Goal: Task Accomplishment & Management: Use online tool/utility

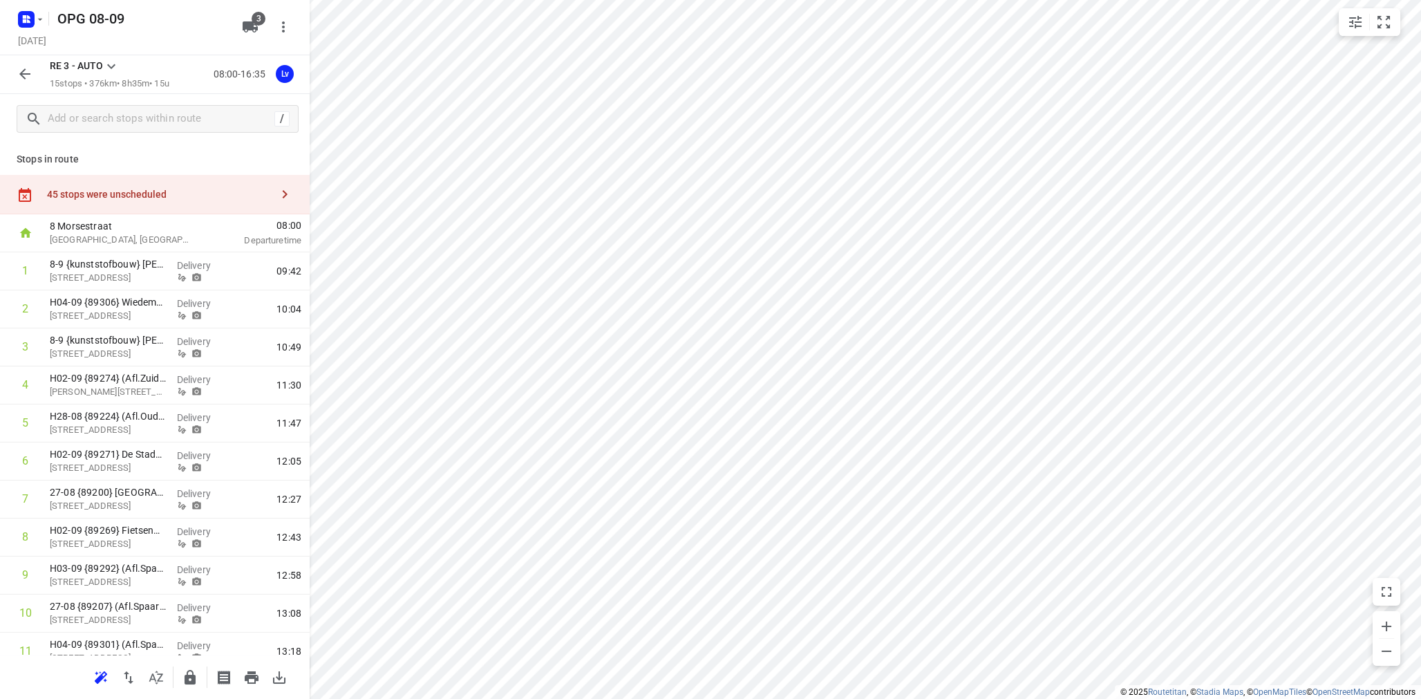
click at [111, 73] on icon at bounding box center [111, 66] width 17 height 17
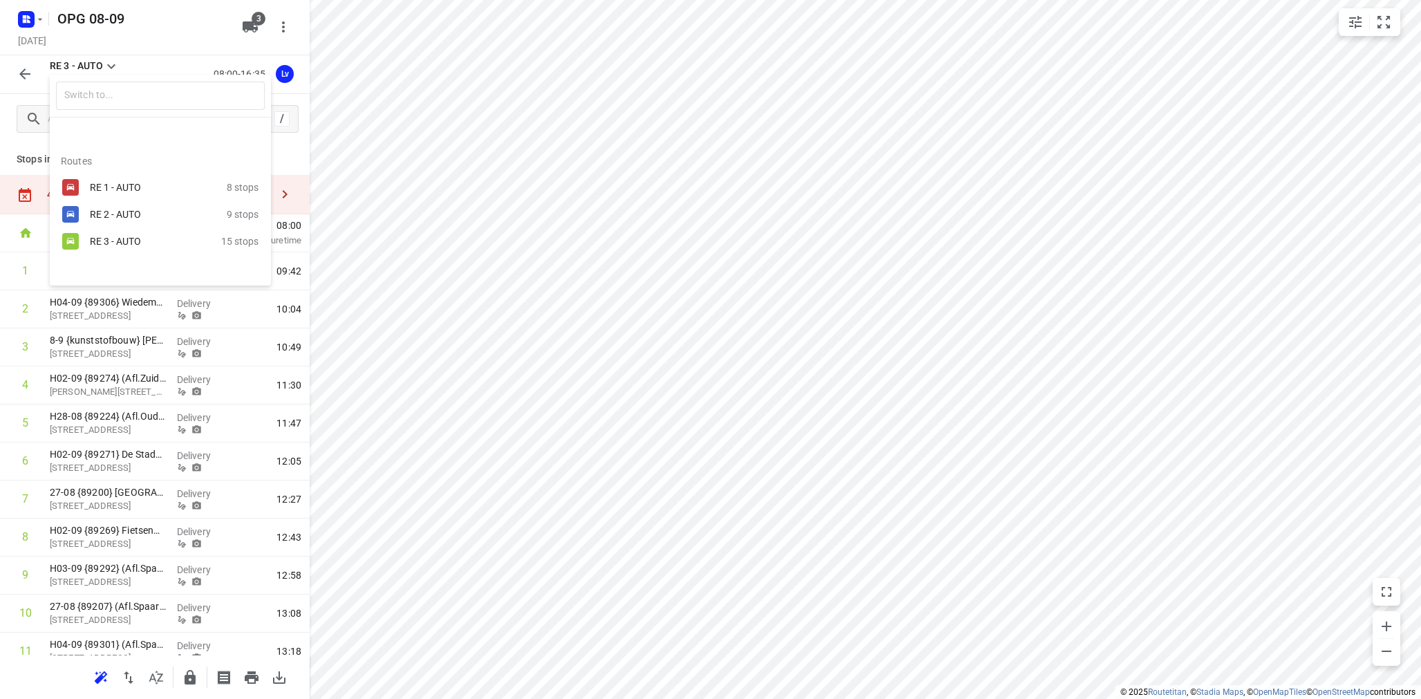
click at [129, 182] on div "RE 1 - AUTO" at bounding box center [148, 187] width 117 height 11
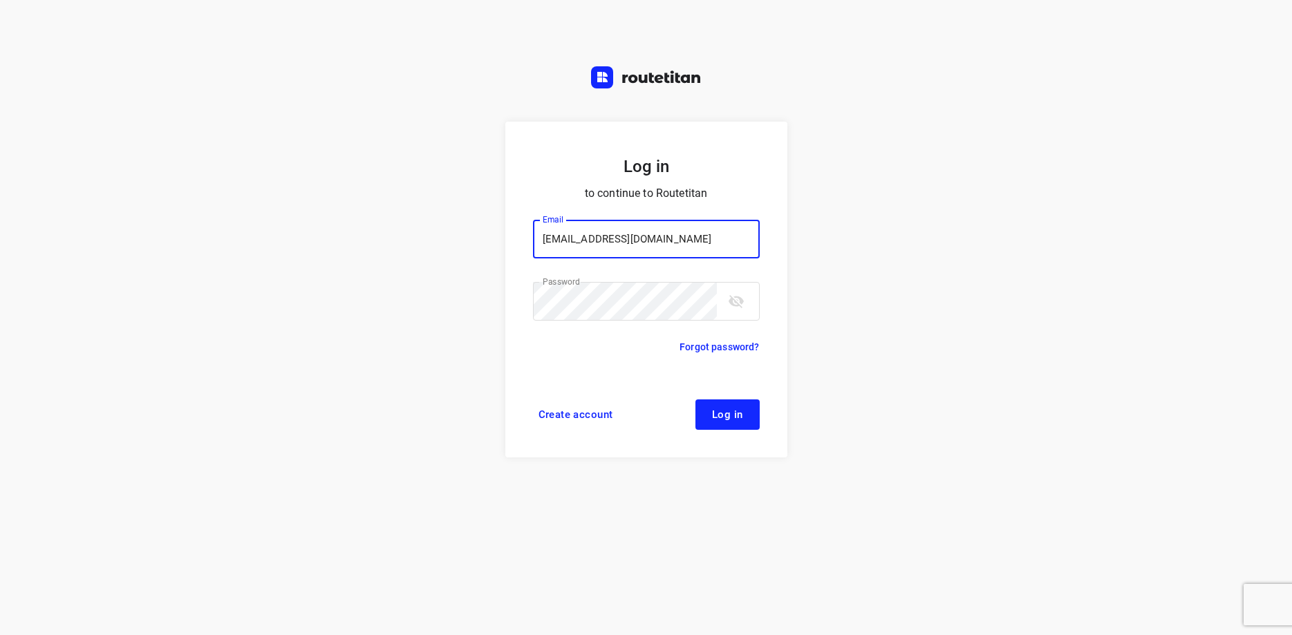
type input "[EMAIL_ADDRESS][DOMAIN_NAME]"
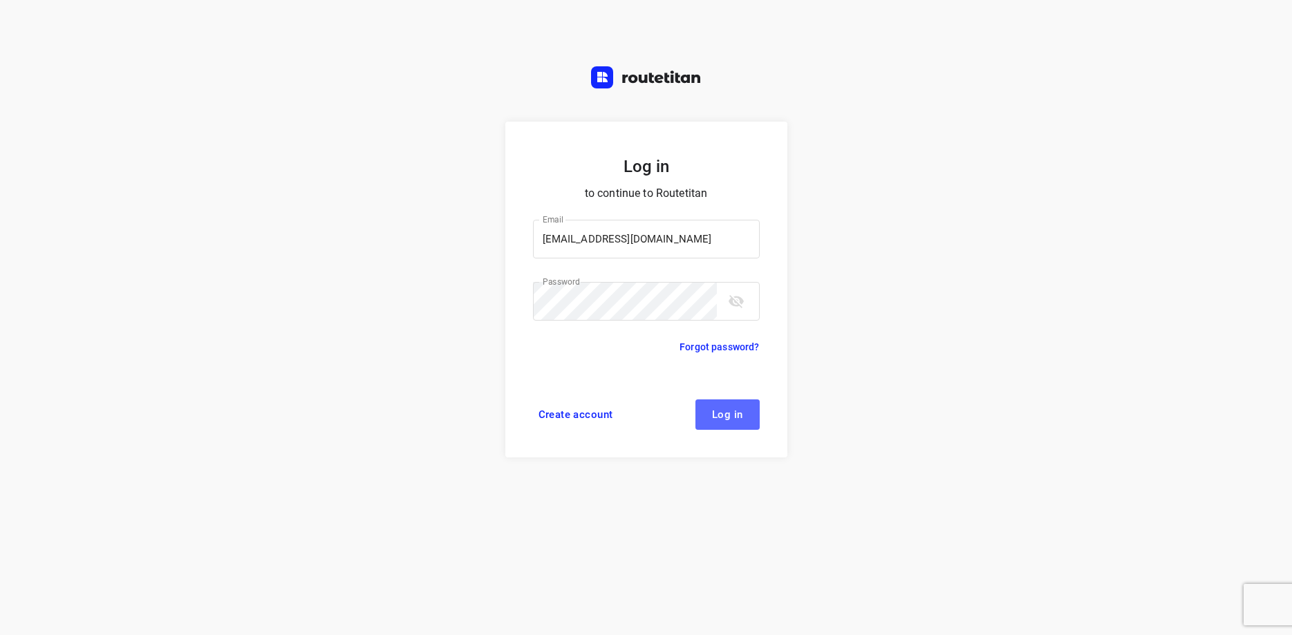
click at [726, 421] on button "Log in" at bounding box center [727, 414] width 64 height 30
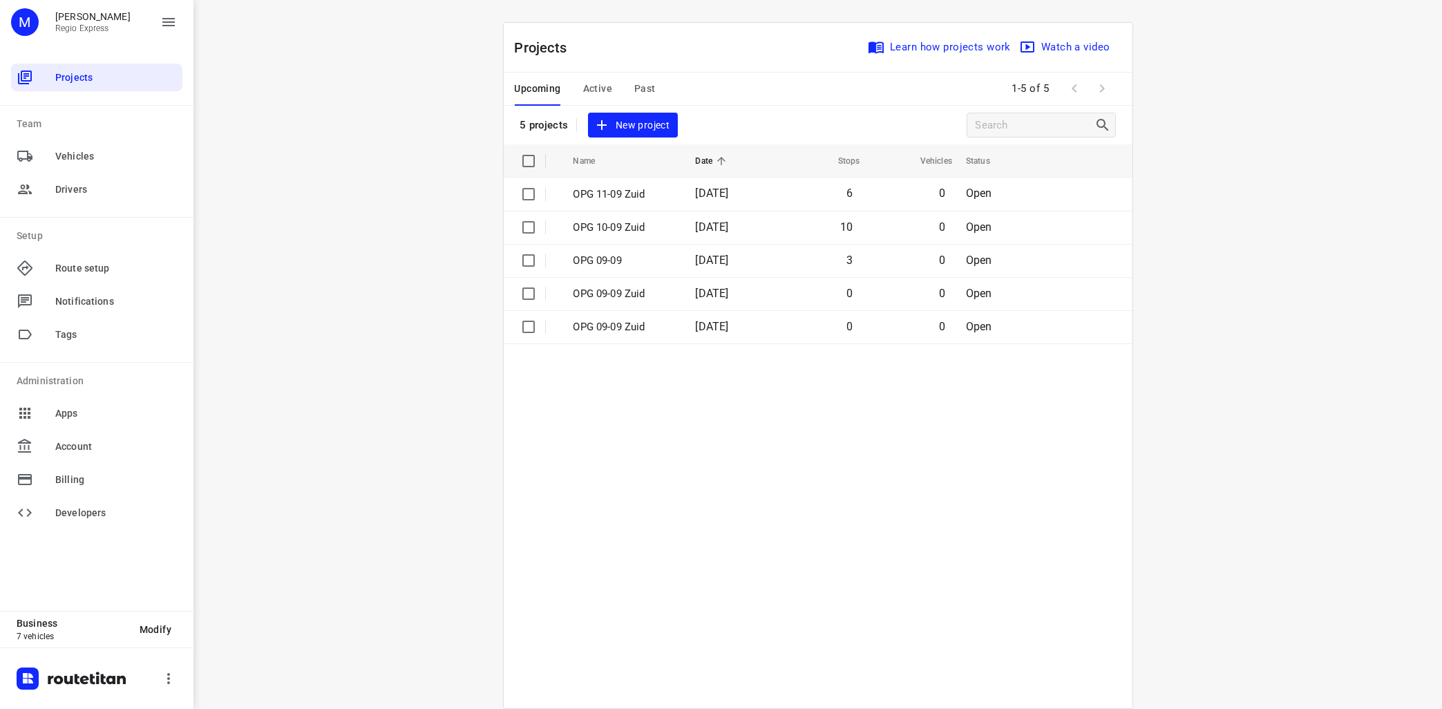
click at [594, 93] on span "Active" at bounding box center [597, 88] width 29 height 17
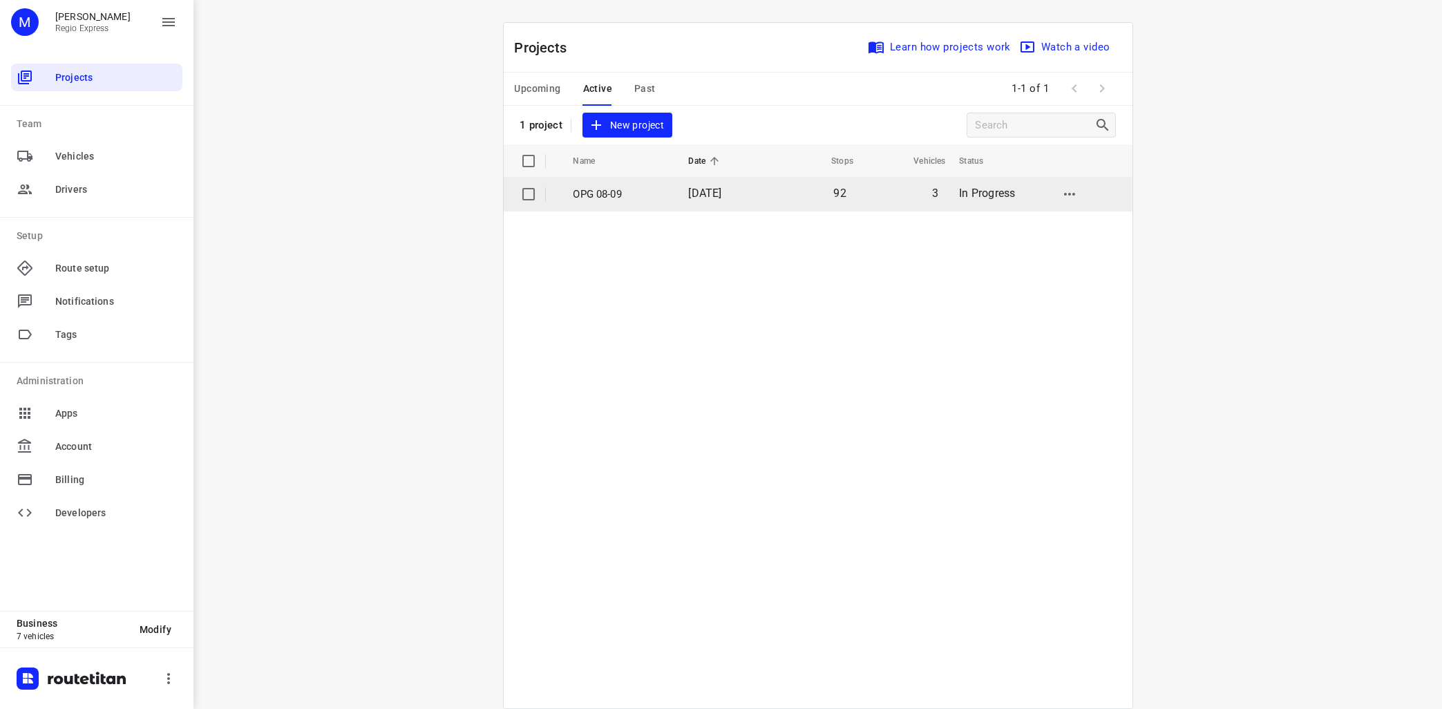
click at [606, 189] on p "OPG 08-09" at bounding box center [621, 195] width 95 height 16
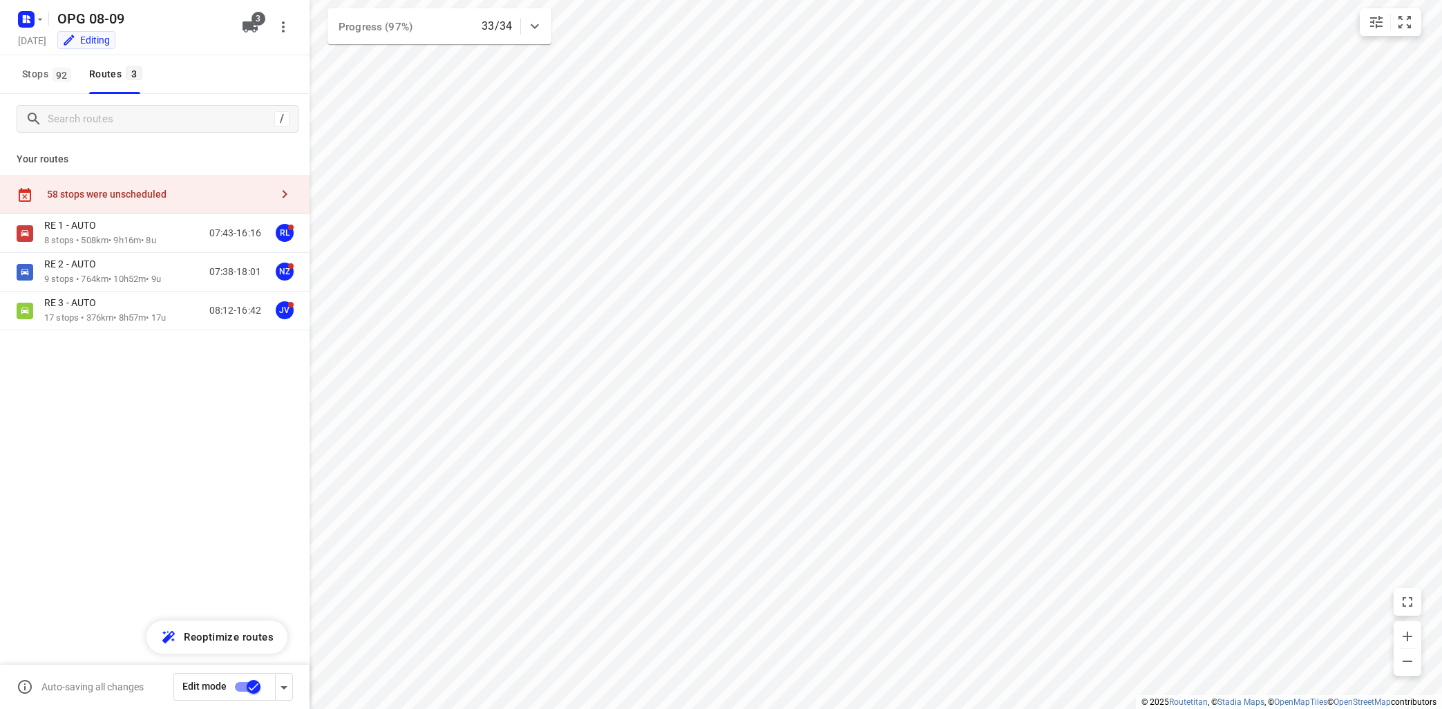
type input "distance"
click at [175, 239] on div "RE 1 - AUTO 8 stops • 508km • 9h16m • 8u 07:43-16:16 RL" at bounding box center [176, 233] width 265 height 28
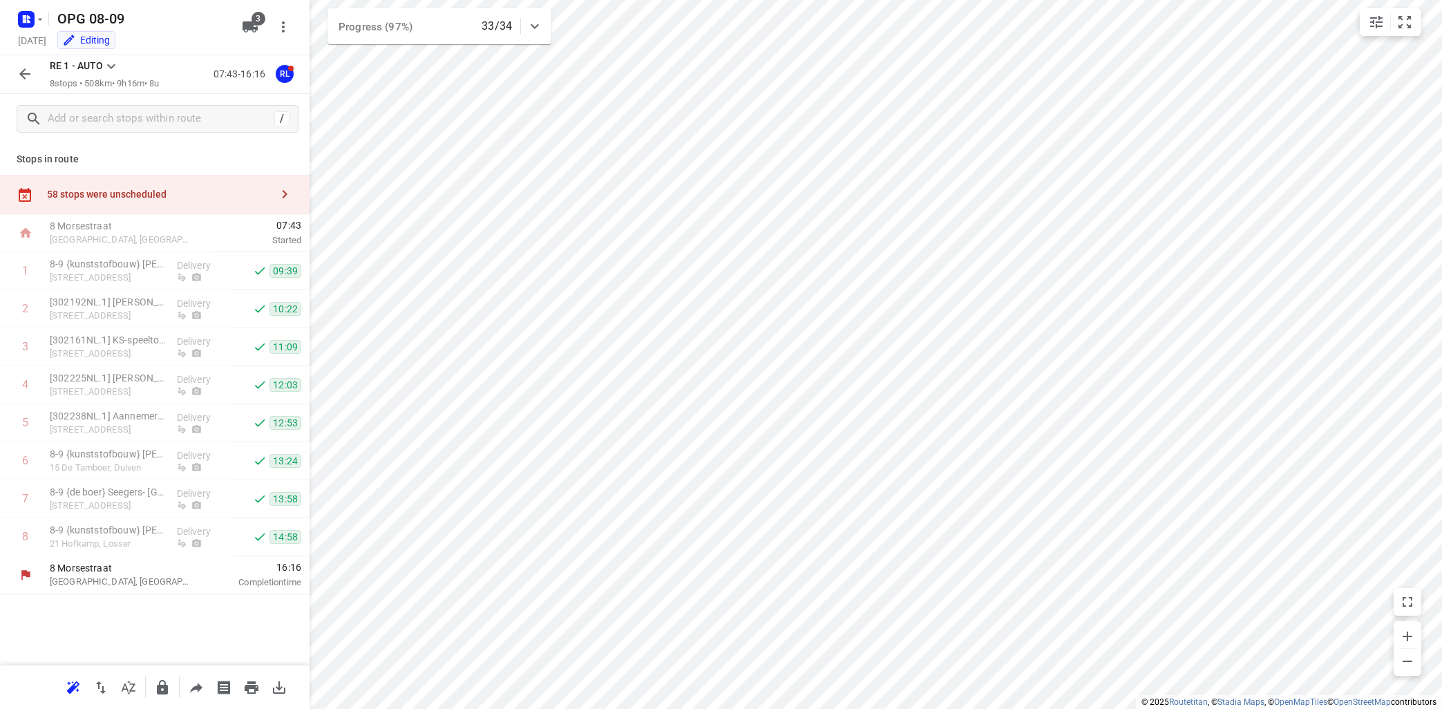
click at [111, 66] on icon at bounding box center [111, 66] width 17 height 17
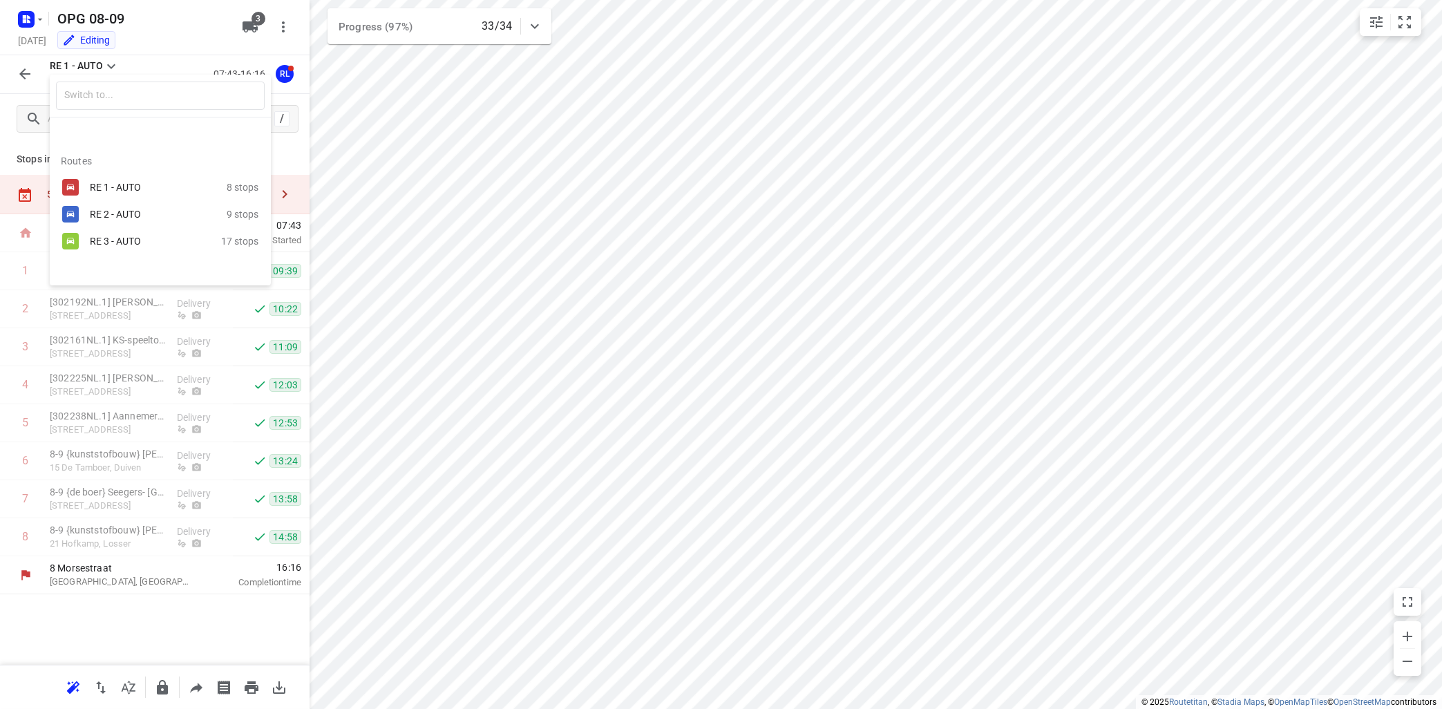
drag, startPoint x: 467, startPoint y: 411, endPoint x: 410, endPoint y: 236, distance: 184.7
click at [471, 399] on div at bounding box center [721, 354] width 1442 height 709
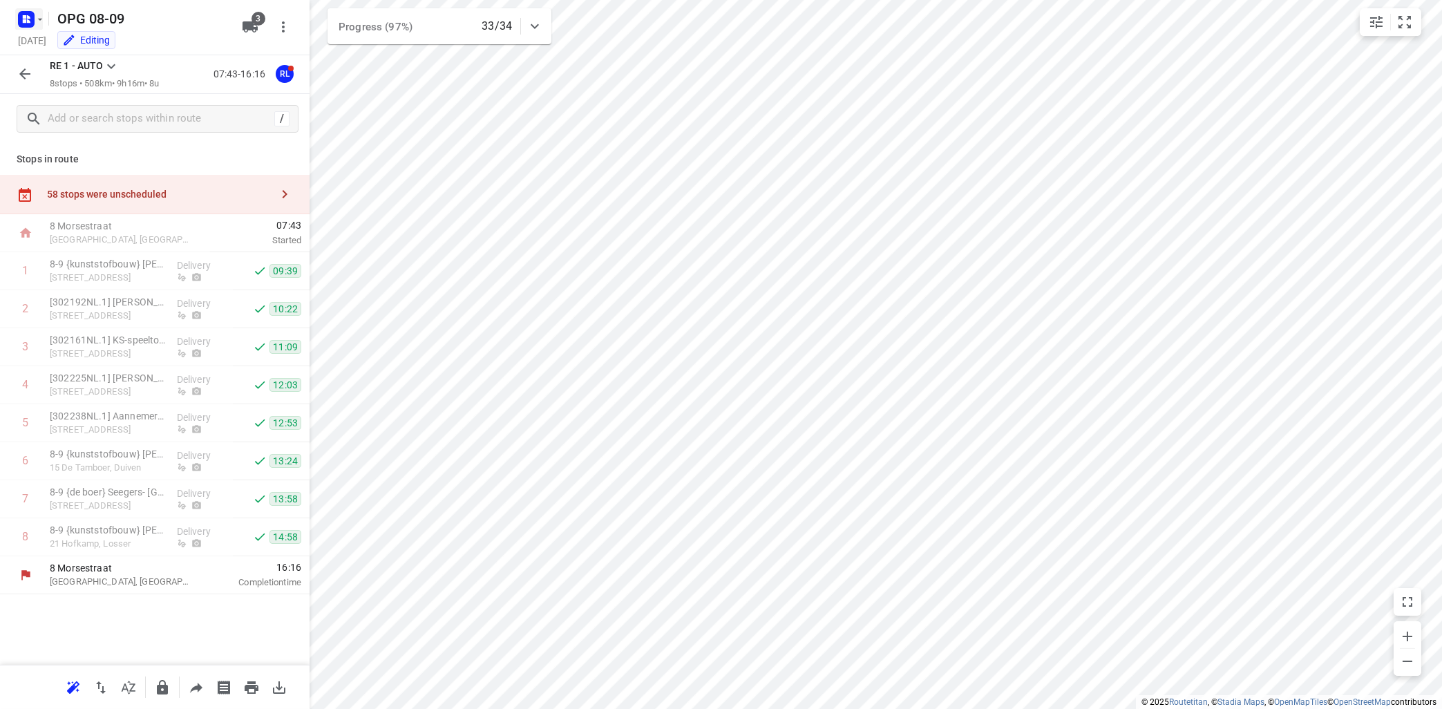
click at [41, 19] on icon "button" at bounding box center [40, 19] width 5 height 2
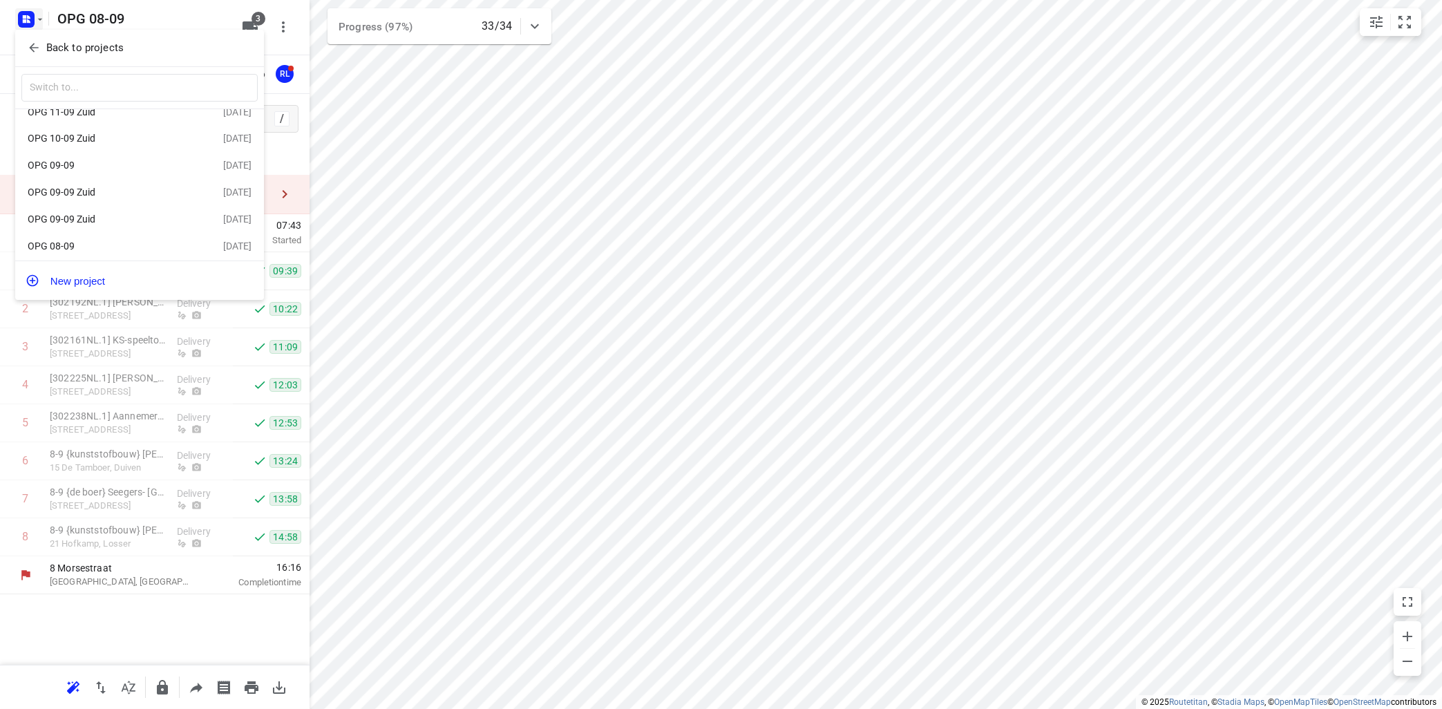
scroll to position [23, 0]
drag, startPoint x: 482, startPoint y: 166, endPoint x: 530, endPoint y: 148, distance: 51.6
click at [484, 166] on div at bounding box center [721, 354] width 1442 height 709
